Goal: Book appointment/travel/reservation

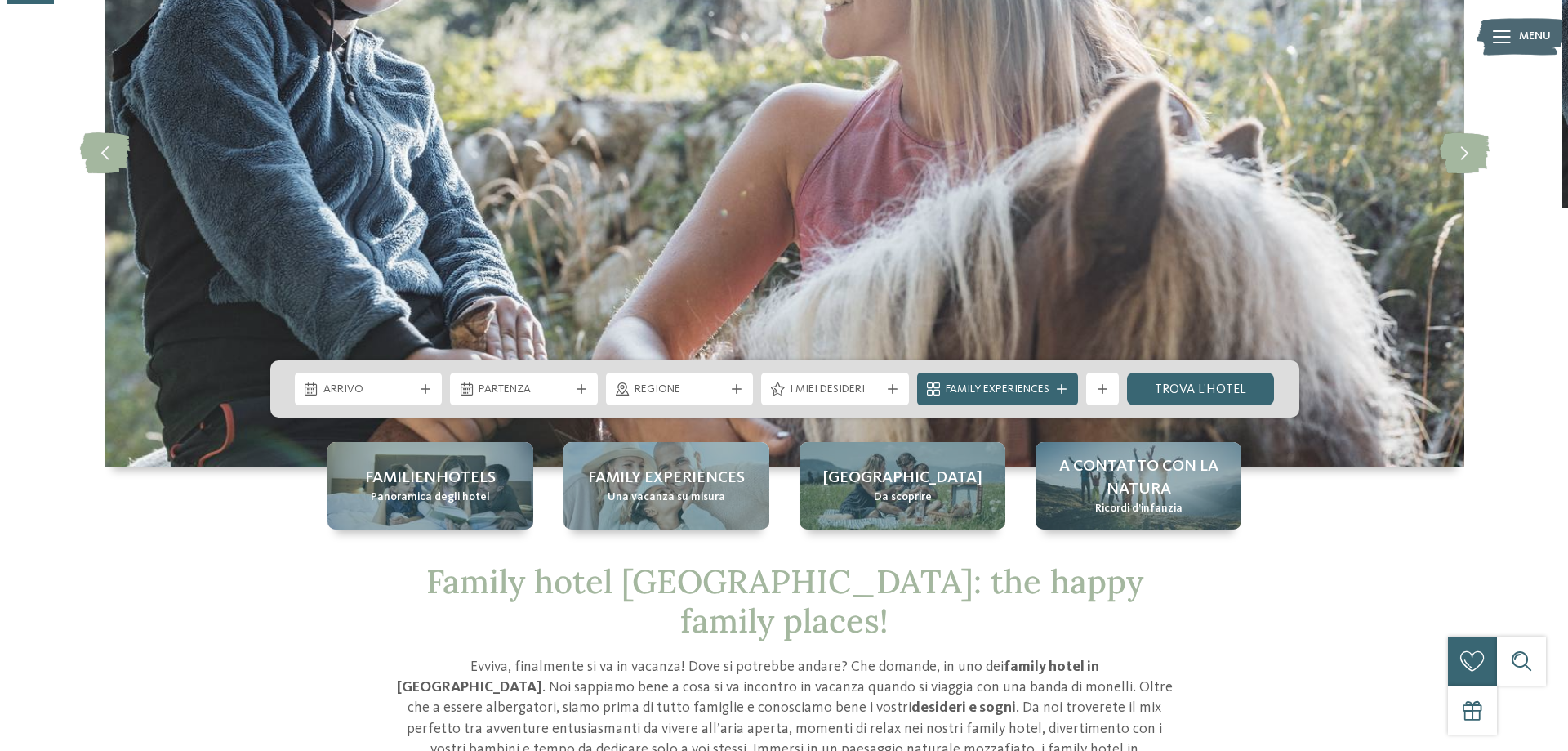
scroll to position [245, 0]
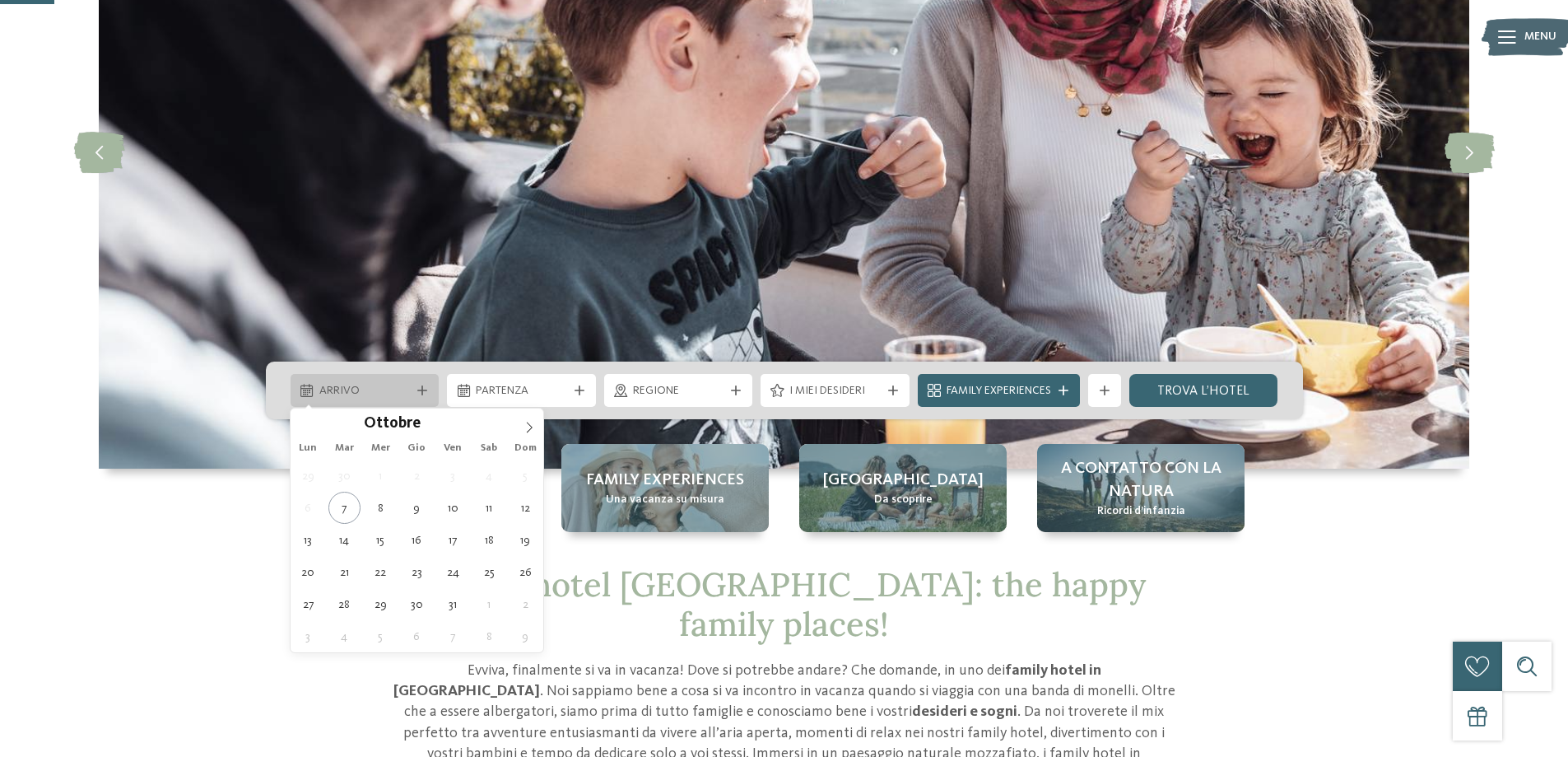
click at [402, 392] on span "Arrivo" at bounding box center [365, 391] width 91 height 17
click at [535, 422] on icon at bounding box center [530, 428] width 12 height 12
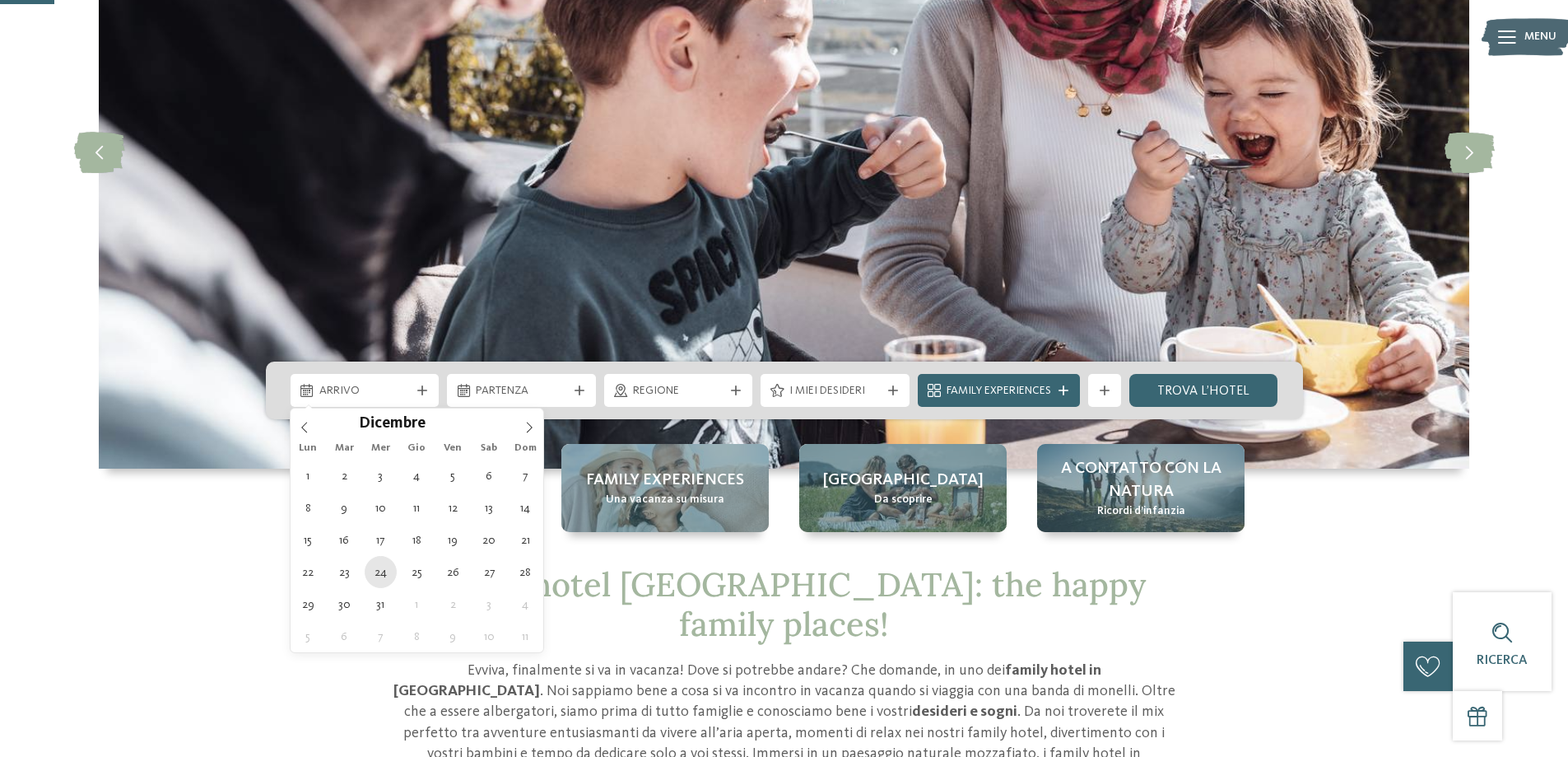
type div "[DATE]"
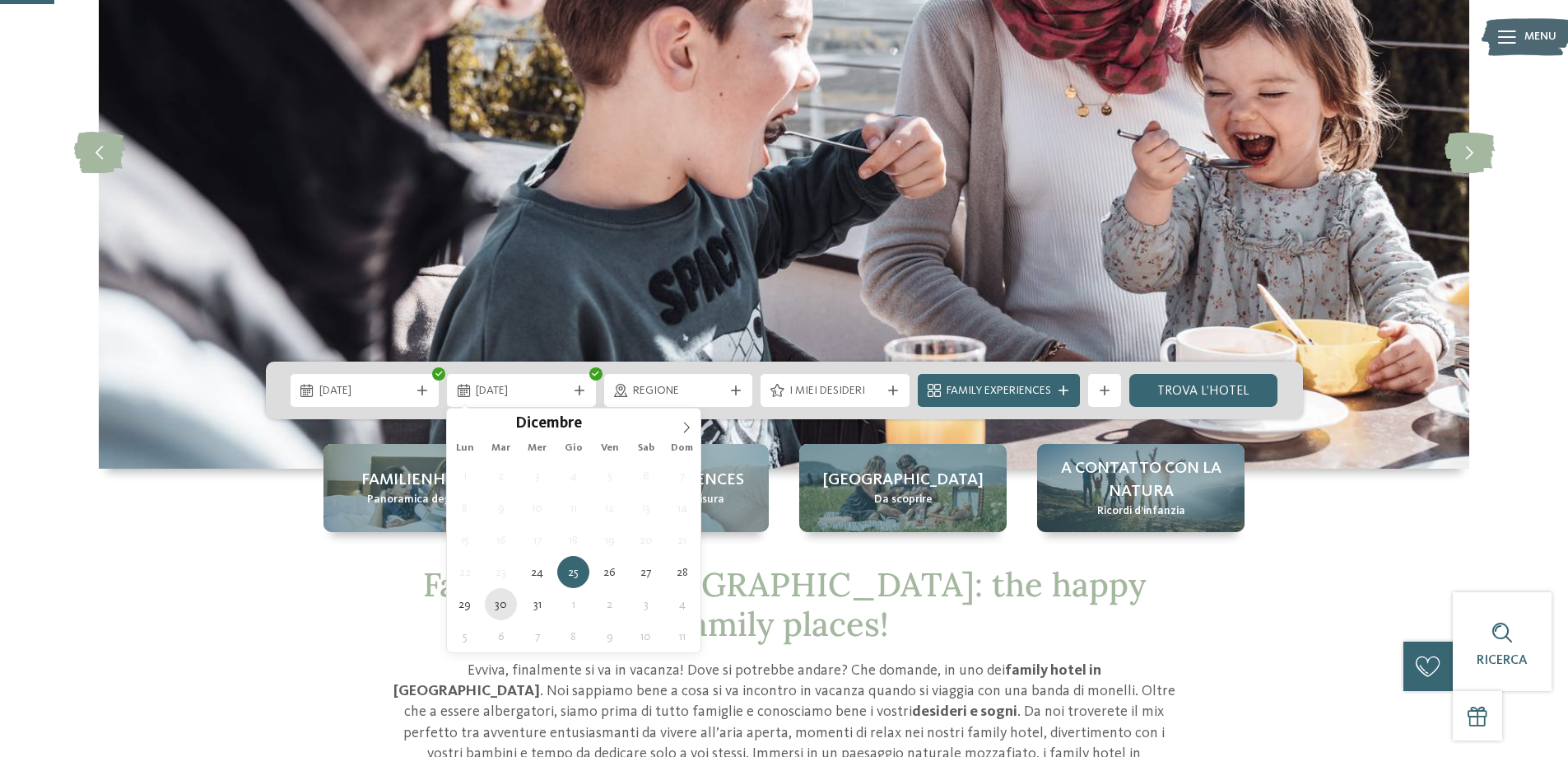
type div "[DATE]"
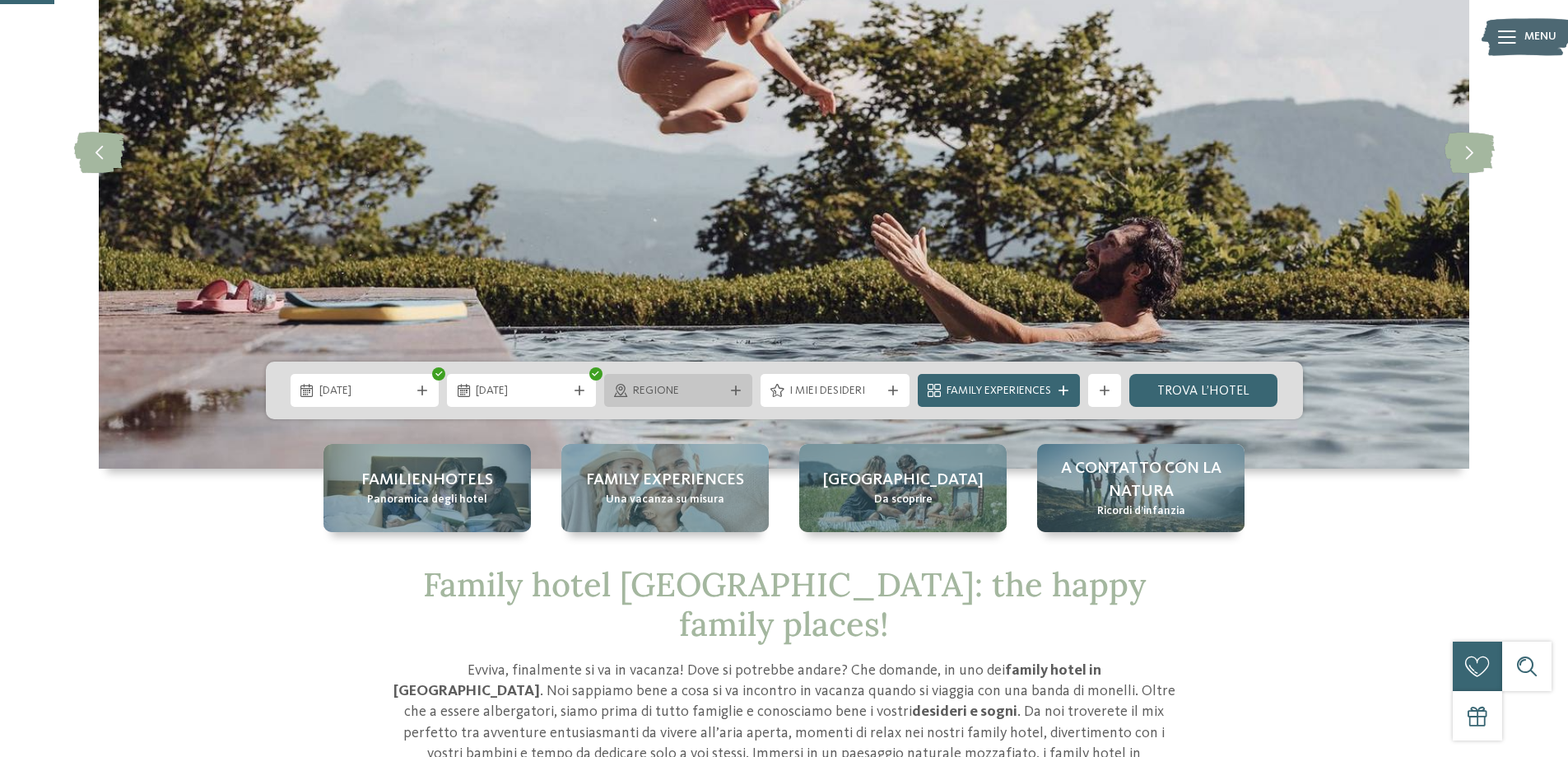
click at [703, 396] on span "Regione" at bounding box center [678, 391] width 91 height 17
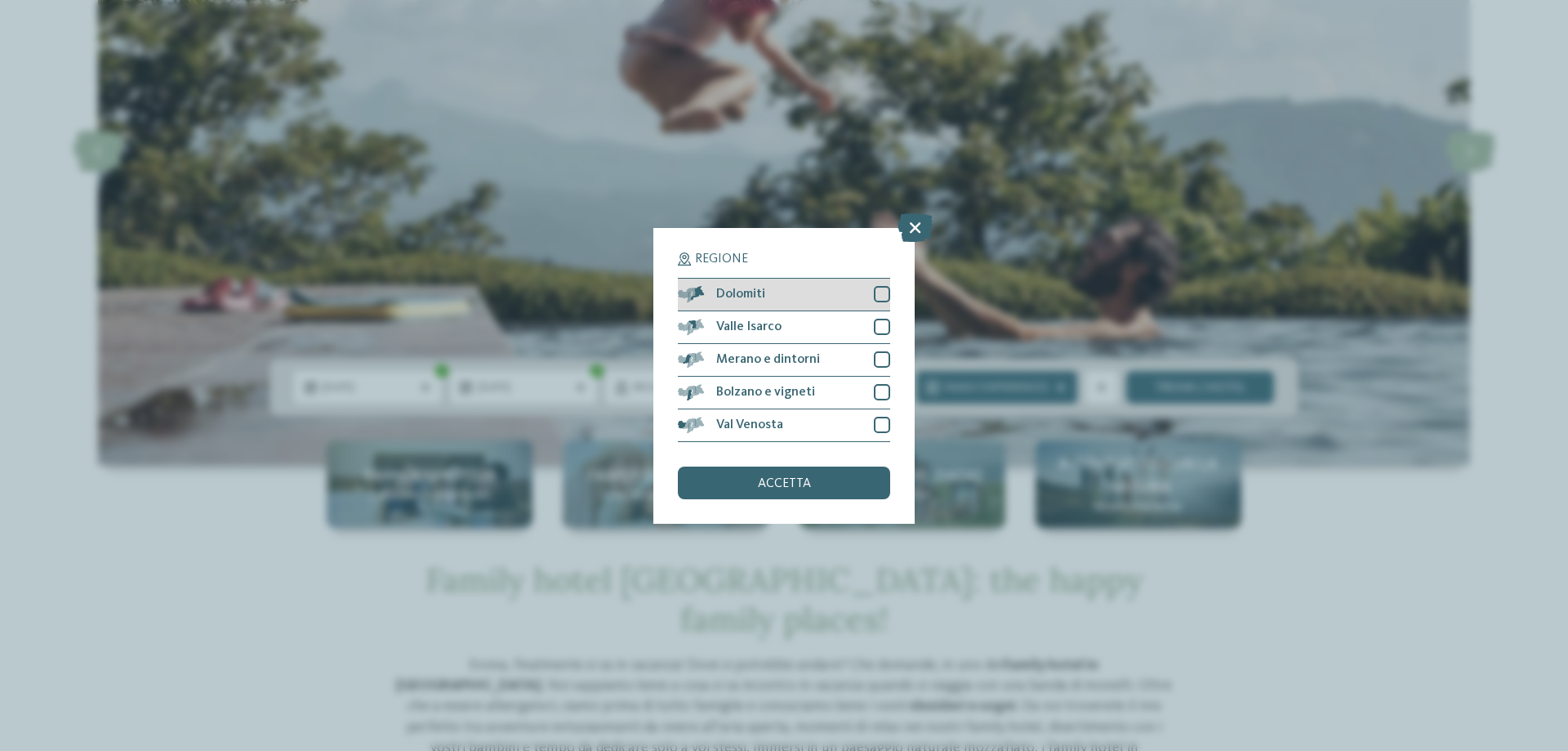
click at [885, 293] on div at bounding box center [882, 293] width 17 height 17
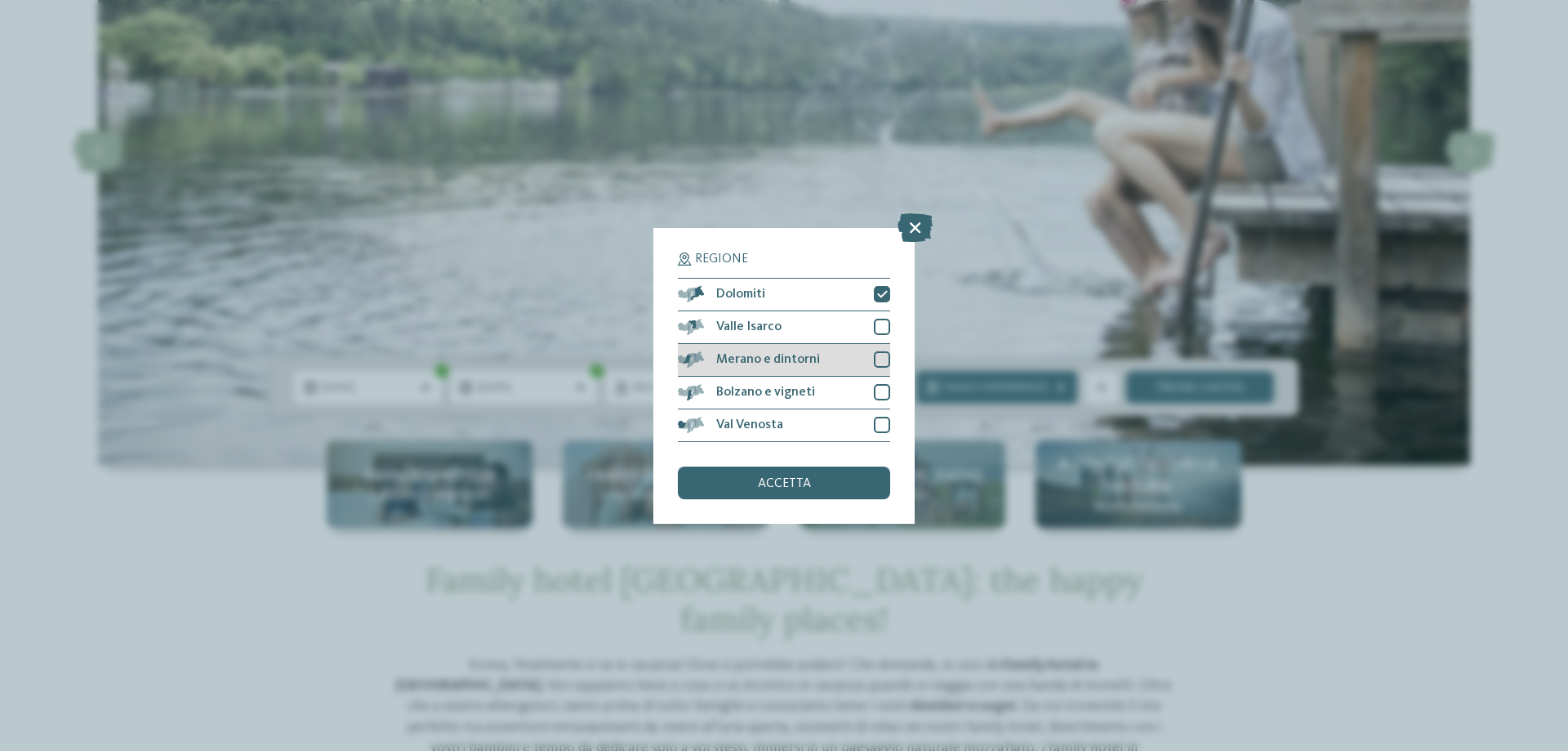
click at [875, 356] on div at bounding box center [882, 359] width 17 height 17
click at [878, 389] on div at bounding box center [882, 392] width 17 height 17
click at [1246, 515] on div "Regione Dolomiti" at bounding box center [784, 375] width 1568 height 751
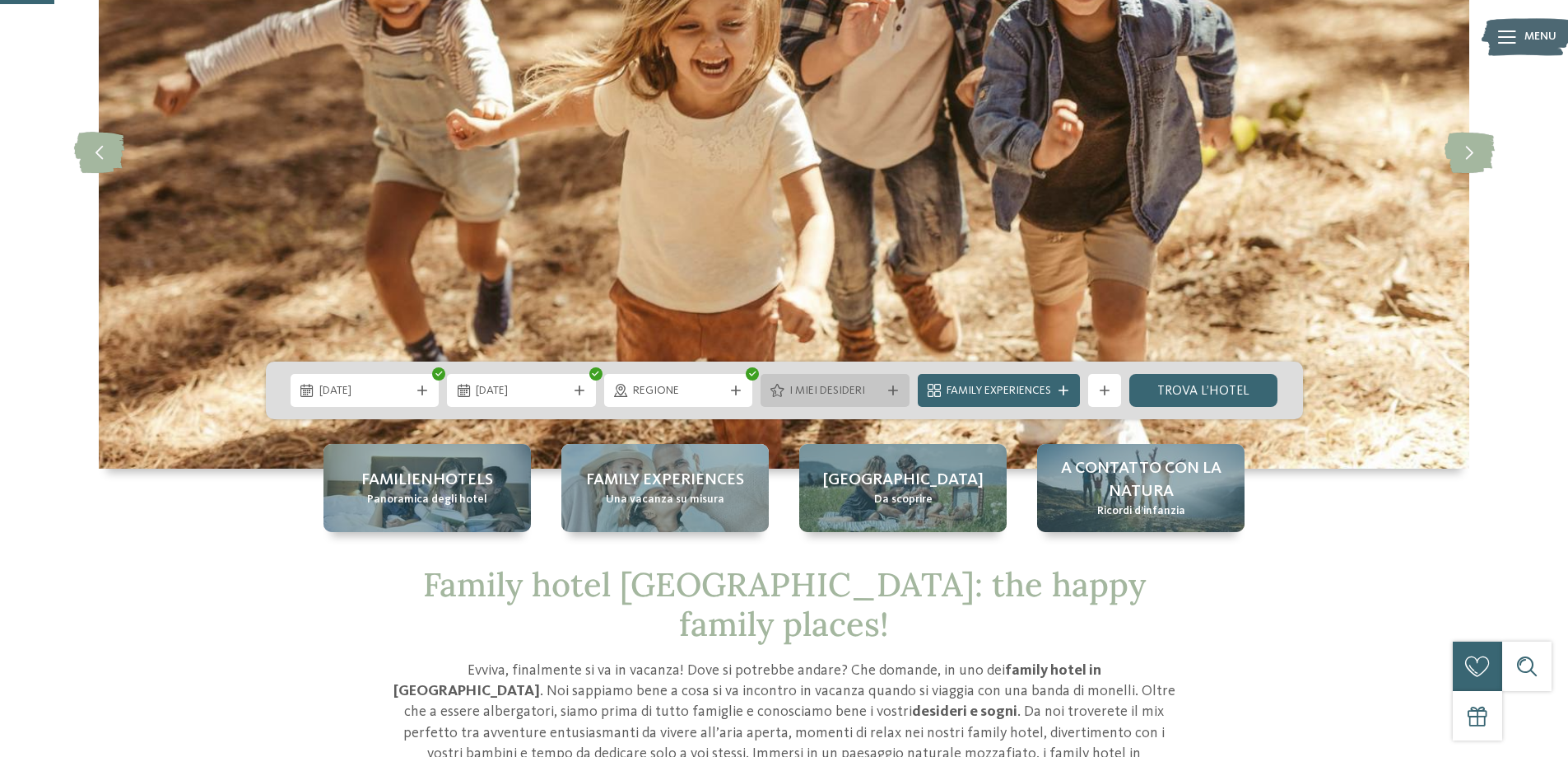
click at [868, 388] on span "I miei desideri" at bounding box center [835, 391] width 91 height 17
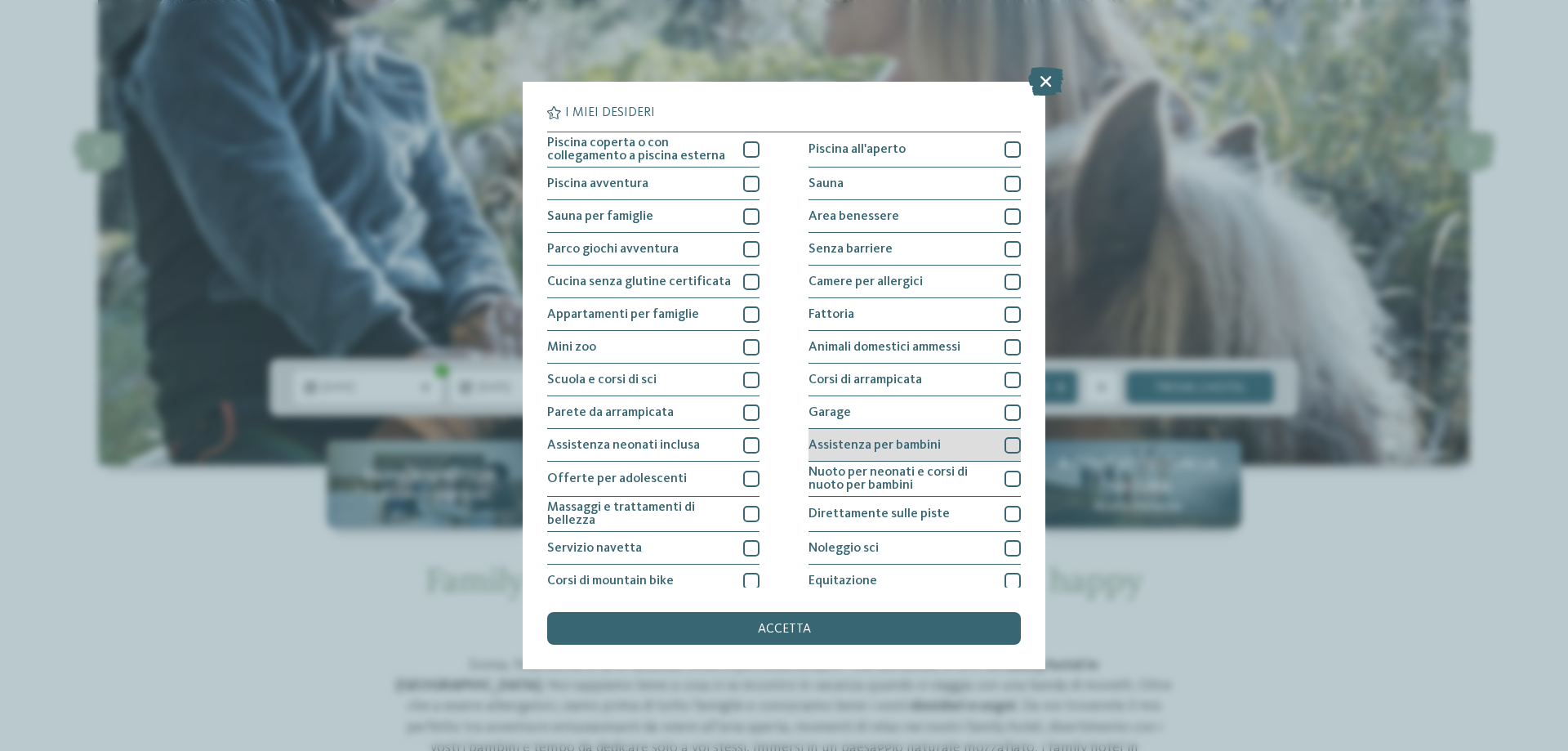
click at [1005, 441] on div at bounding box center [1013, 445] width 17 height 17
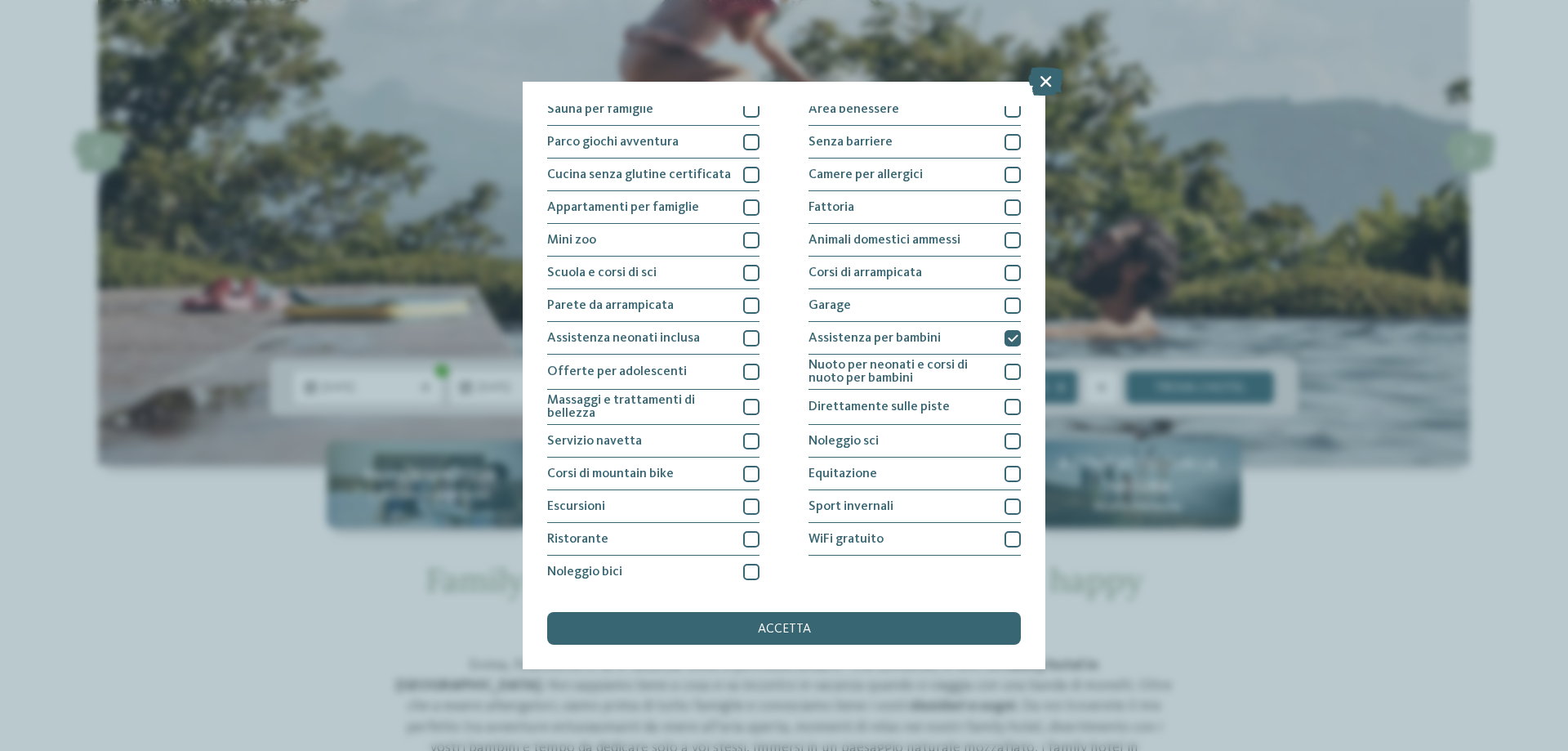
scroll to position [108, 0]
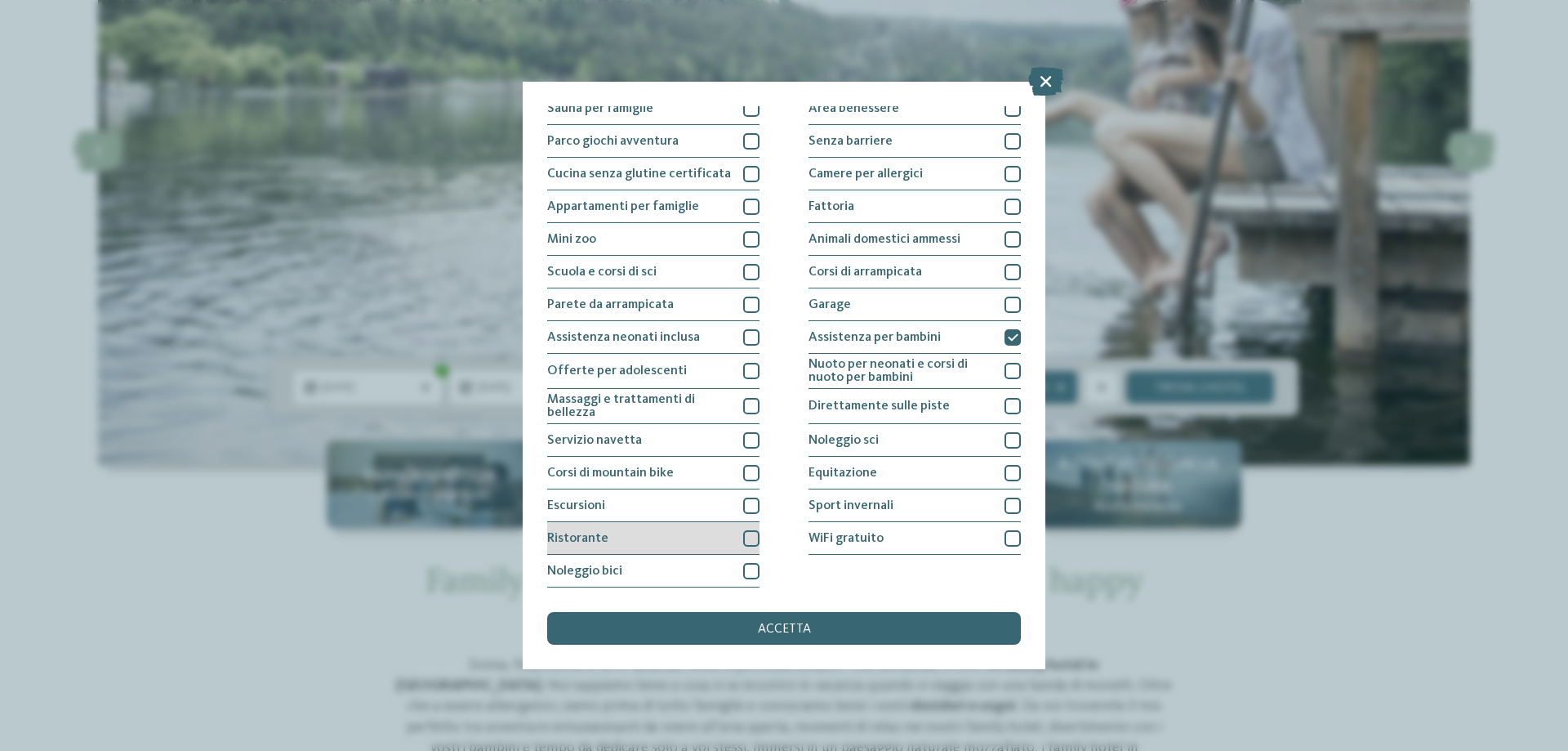
click at [750, 537] on div at bounding box center [751, 538] width 17 height 17
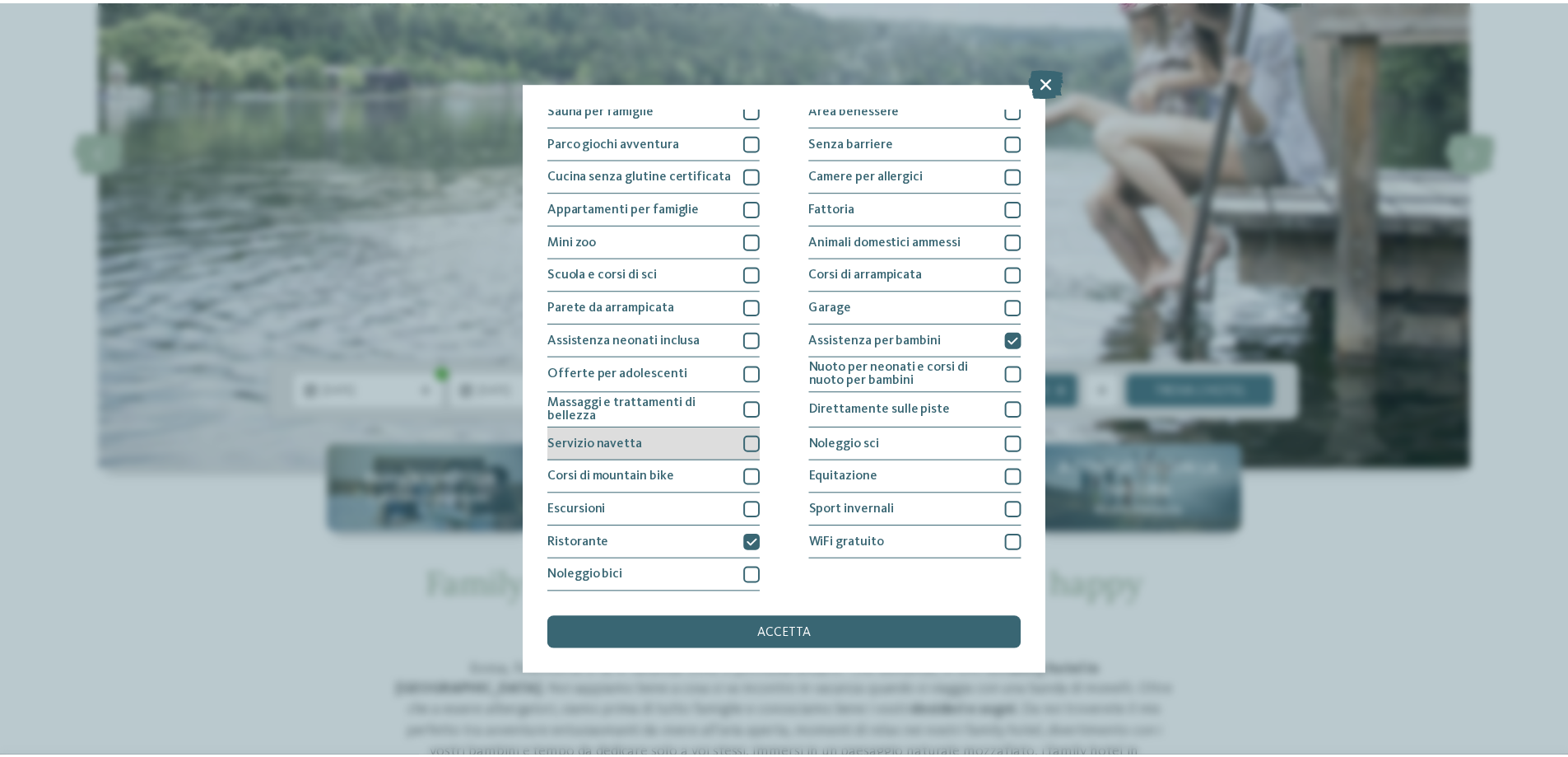
scroll to position [0, 0]
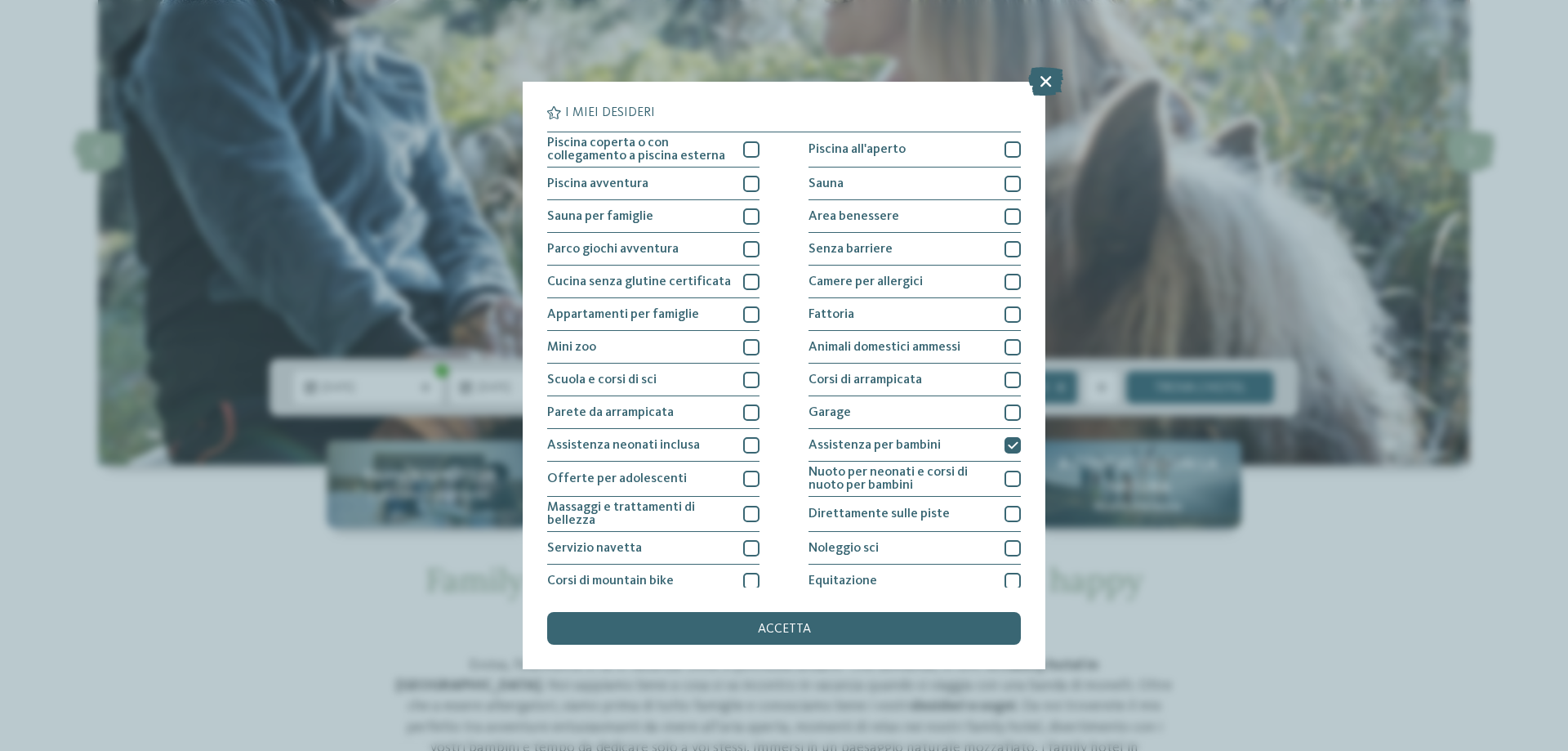
click at [806, 636] on div "accetta" at bounding box center [784, 628] width 473 height 32
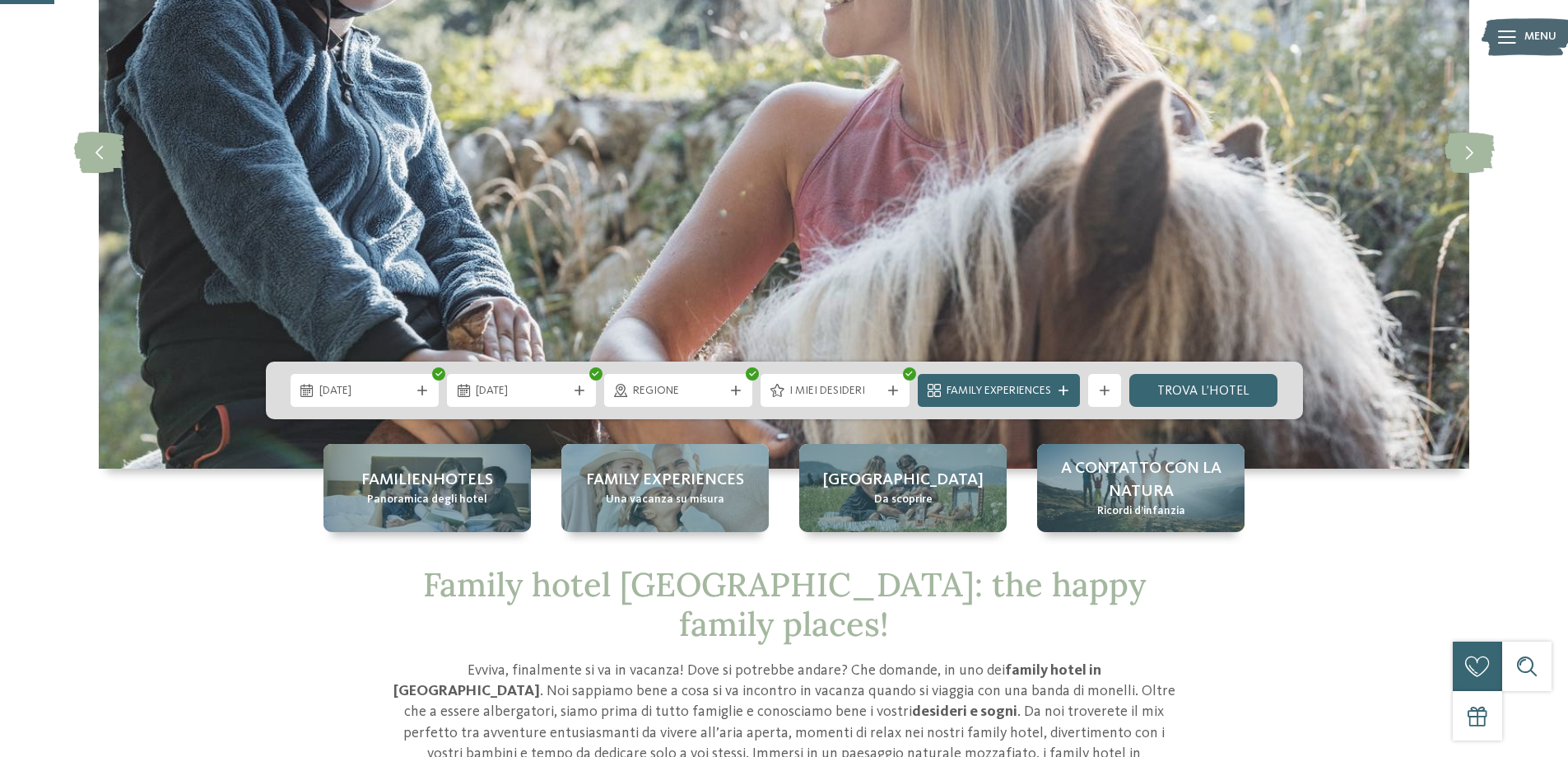
drag, startPoint x: 1217, startPoint y: 394, endPoint x: 1233, endPoint y: 435, distance: 44.0
click at [1217, 394] on link "trova l’hotel" at bounding box center [1203, 390] width 149 height 33
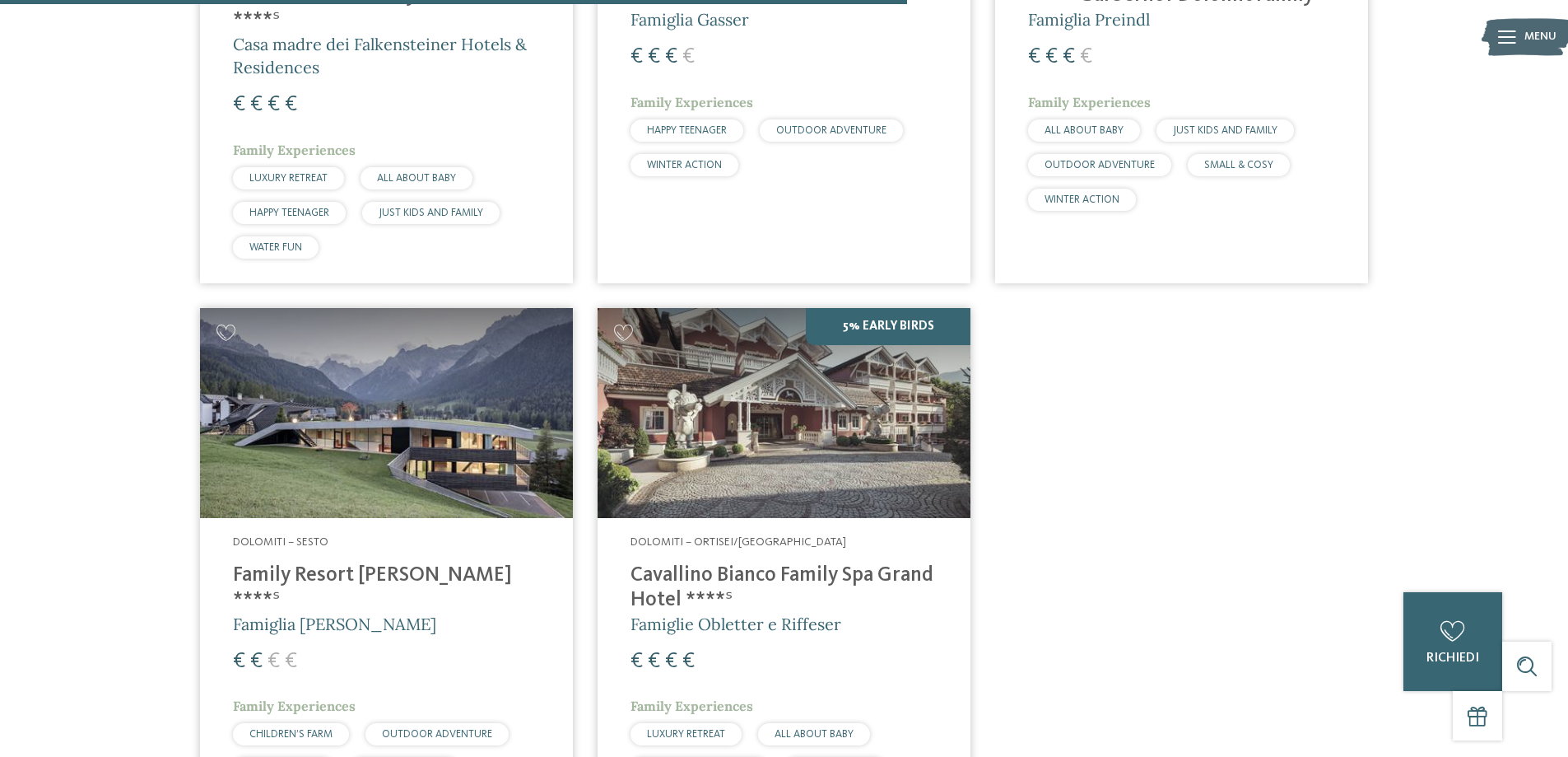
scroll to position [1446, 0]
click at [365, 575] on h4 "Family Resort [PERSON_NAME] ****ˢ" at bounding box center [387, 587] width 307 height 50
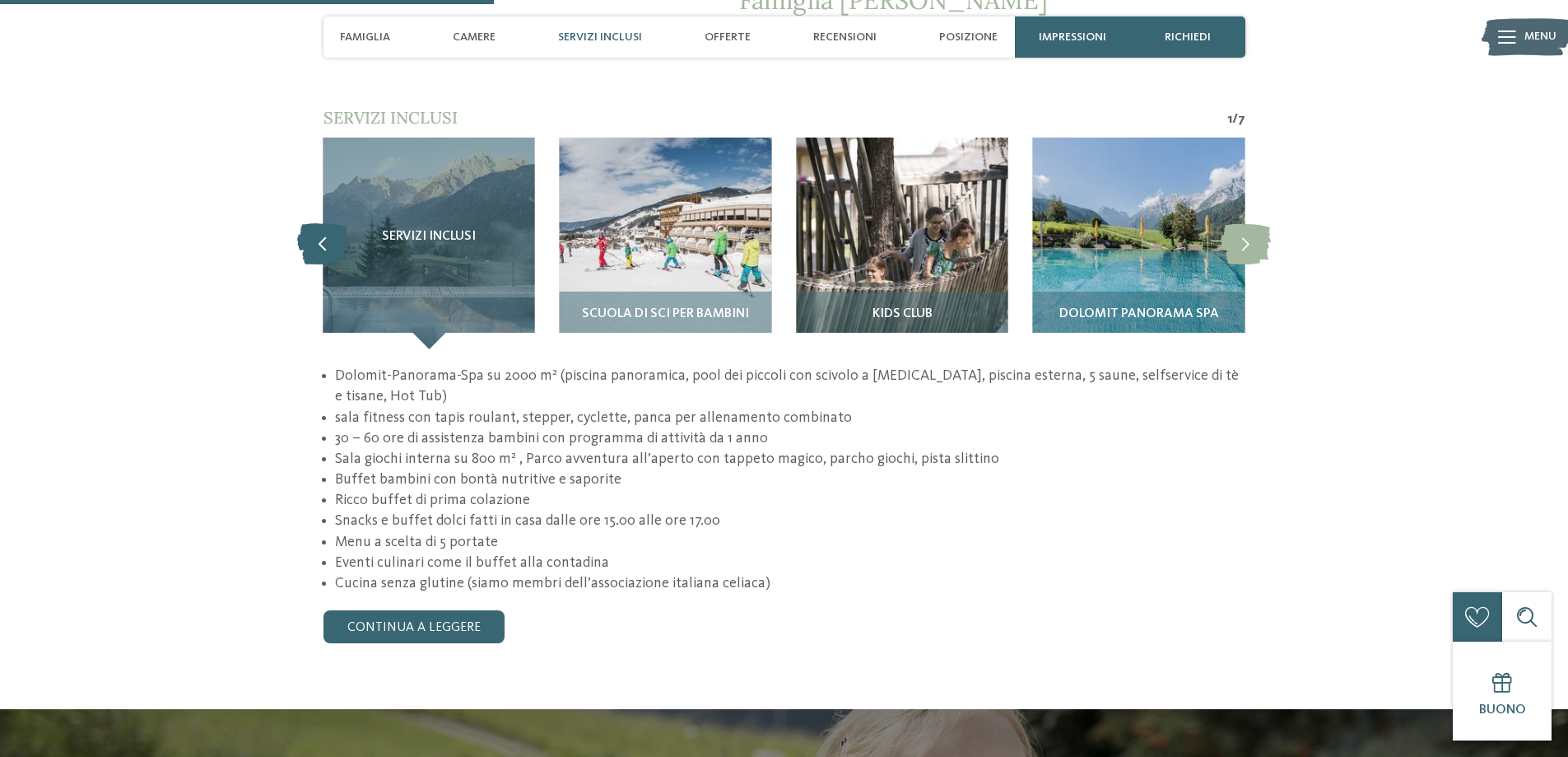
scroll to position [1565, 0]
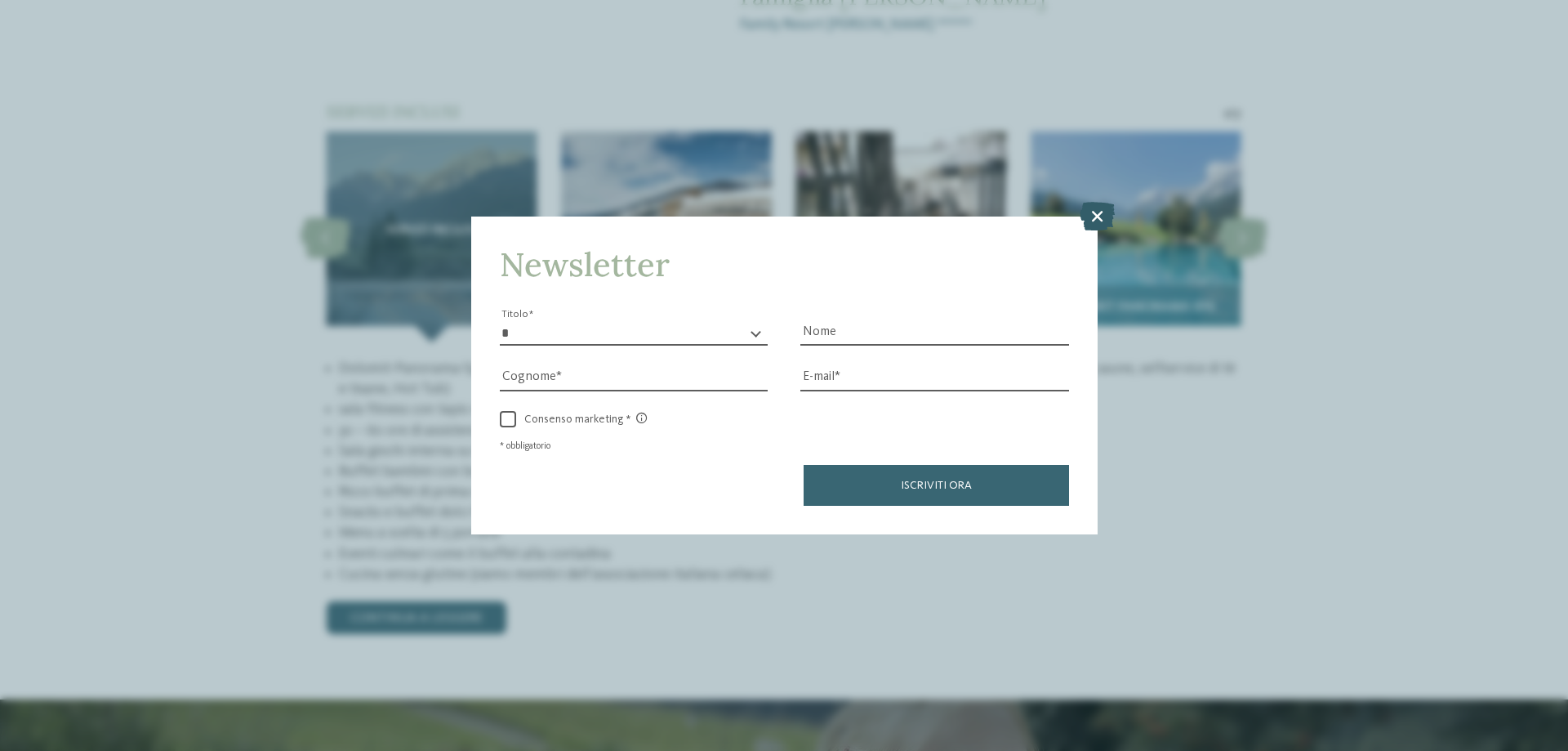
click at [1095, 219] on icon at bounding box center [1098, 216] width 35 height 29
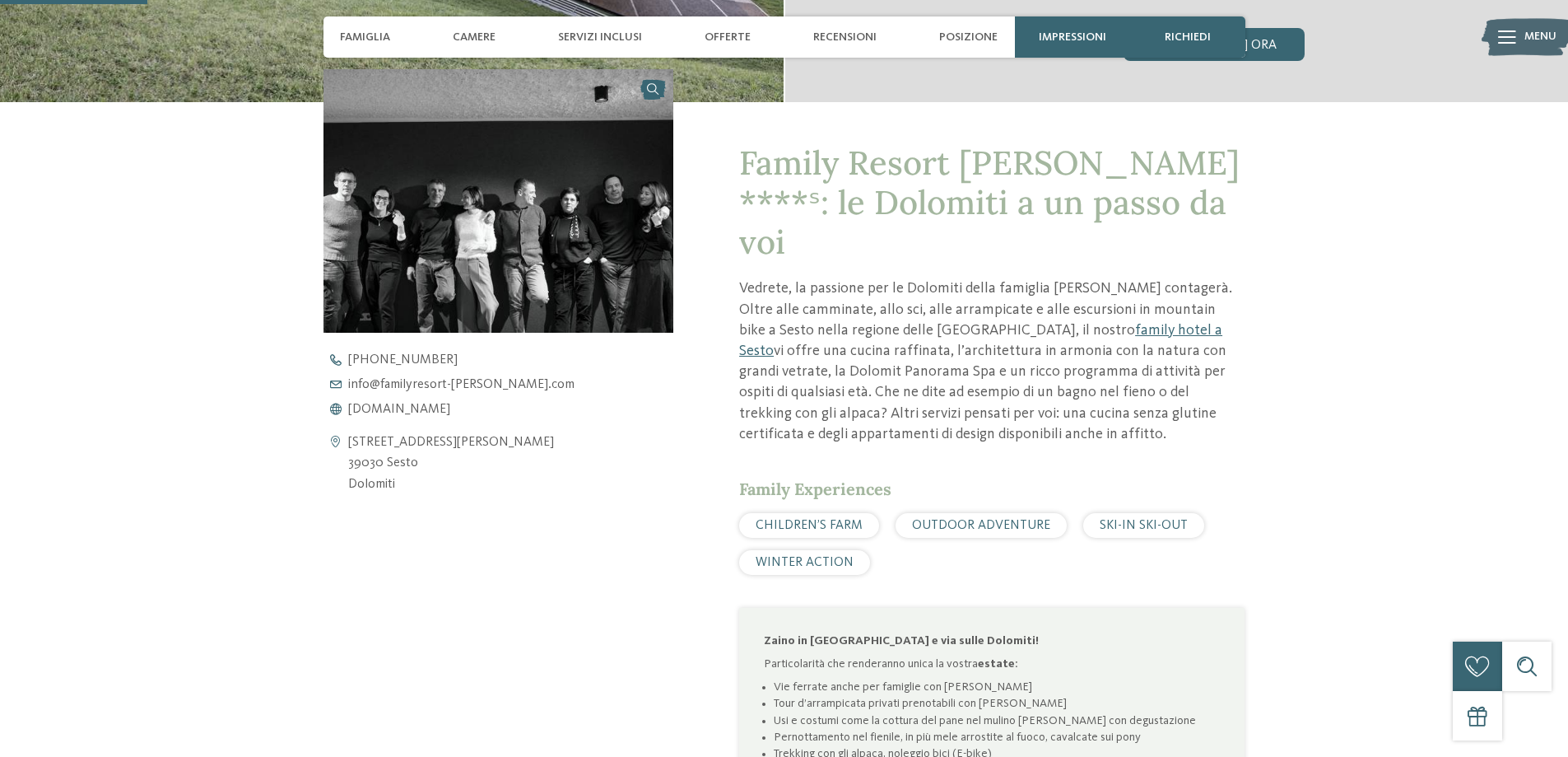
scroll to position [576, 0]
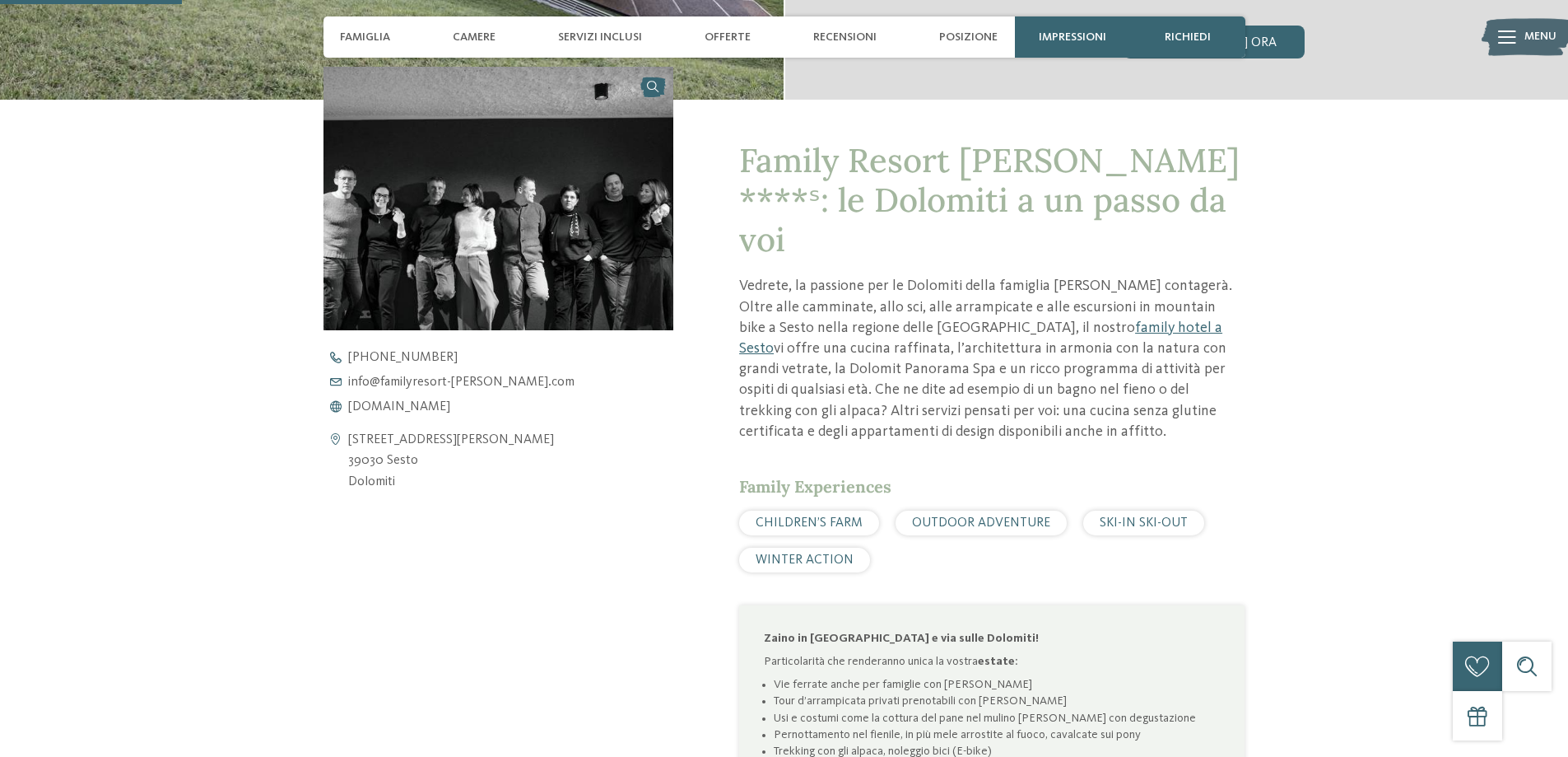
drag, startPoint x: 414, startPoint y: 455, endPoint x: 383, endPoint y: 454, distance: 31.0
click at [383, 454] on address "Via S. Giuseppe 40 39030 Sesto Dolomiti" at bounding box center [450, 461] width 205 height 63
copy address "Sesto"
